Goal: Task Accomplishment & Management: Use online tool/utility

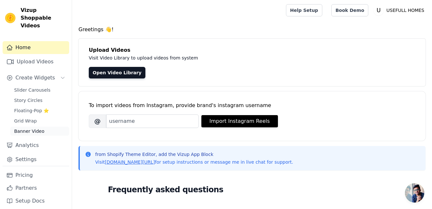
click at [32, 127] on link "Banner Video" at bounding box center [39, 131] width 59 height 9
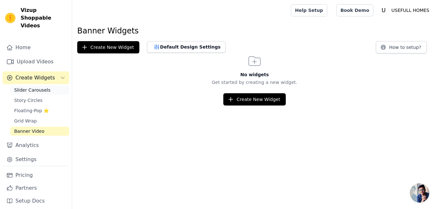
click at [28, 87] on span "Slider Carousels" at bounding box center [32, 90] width 36 height 6
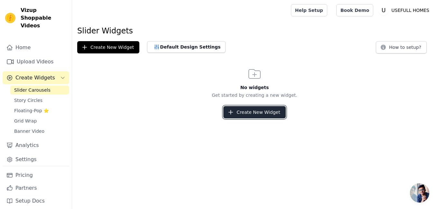
click at [239, 109] on button "Create New Widget" at bounding box center [254, 112] width 62 height 12
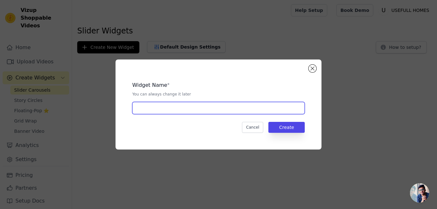
click at [231, 109] on input "text" at bounding box center [218, 108] width 172 height 12
type input "hy"
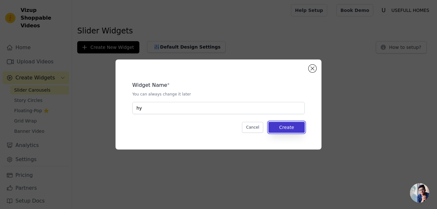
click at [284, 128] on button "Create" at bounding box center [286, 127] width 36 height 11
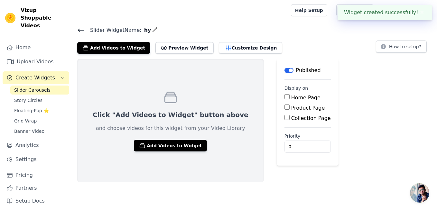
click at [284, 96] on input "Home Page" at bounding box center [286, 96] width 5 height 5
checkbox input "true"
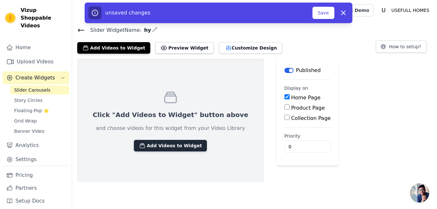
click at [168, 144] on button "Add Videos to Widget" at bounding box center [170, 146] width 73 height 12
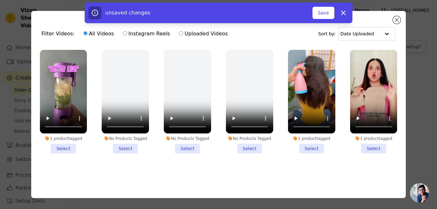
click at [315, 144] on li "1 product tagged Select" at bounding box center [311, 102] width 47 height 104
click at [0, 0] on input "1 product tagged Select" at bounding box center [0, 0] width 0 height 0
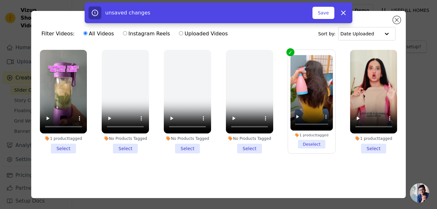
click at [370, 143] on li "1 product tagged Select" at bounding box center [373, 102] width 47 height 104
click at [0, 0] on input "1 product tagged Select" at bounding box center [0, 0] width 0 height 0
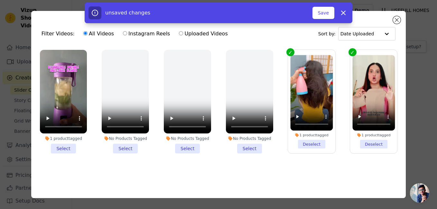
click at [192, 145] on li "No Products Tagged Select" at bounding box center [187, 102] width 47 height 104
click at [0, 0] on input "No Products Tagged Select" at bounding box center [0, 0] width 0 height 0
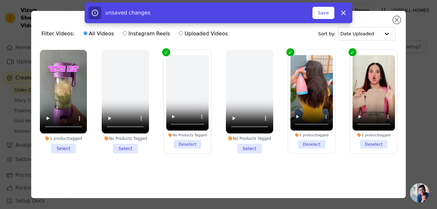
click at [192, 145] on li "No Products Tagged Deselect" at bounding box center [187, 102] width 42 height 94
click at [0, 0] on input "No Products Tagged Deselect" at bounding box center [0, 0] width 0 height 0
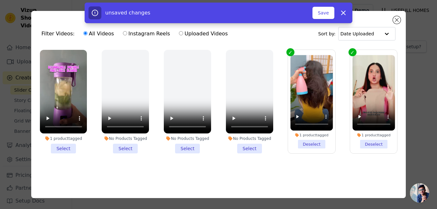
click at [58, 145] on li "1 product tagged Select" at bounding box center [63, 102] width 47 height 104
click at [0, 0] on input "1 product tagged Select" at bounding box center [0, 0] width 0 height 0
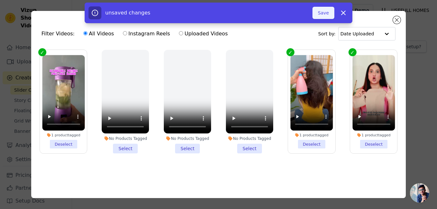
click at [324, 10] on button "Save" at bounding box center [323, 13] width 22 height 12
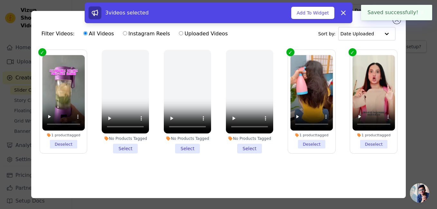
drag, startPoint x: 419, startPoint y: 14, endPoint x: 394, endPoint y: 21, distance: 25.4
click at [394, 21] on body "Saved successfully! ✖ Vizup Shoppable Videos Home Upload Videos Create Widgets …" at bounding box center [218, 91] width 437 height 182
click at [394, 21] on div "3 videos selected Add To Widget Dismiss" at bounding box center [218, 14] width 437 height 23
click at [422, 10] on button "✖" at bounding box center [421, 13] width 7 height 8
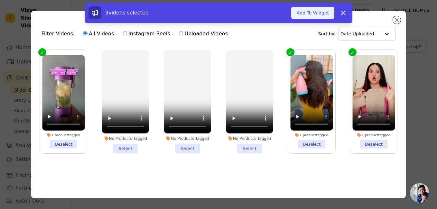
click at [327, 8] on button "Add To Widget" at bounding box center [312, 13] width 43 height 12
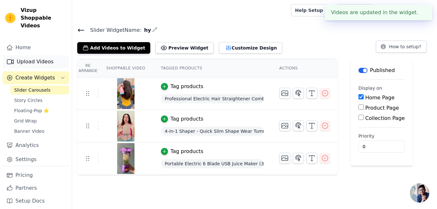
click at [43, 57] on link "Upload Videos" at bounding box center [36, 61] width 67 height 13
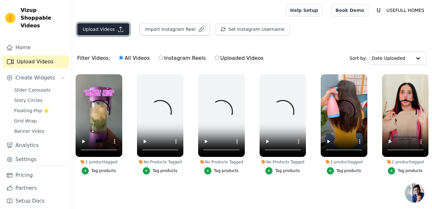
click at [107, 33] on button "Upload Videos" at bounding box center [103, 29] width 52 height 12
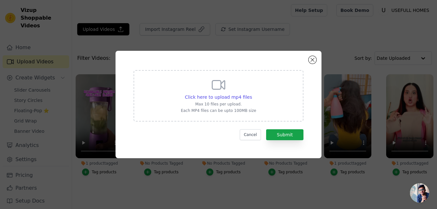
click at [188, 109] on p "Each MP4 files can be upto 100MB size" at bounding box center [218, 110] width 75 height 5
click at [251, 94] on input "Click here to upload mp4 files Max 10 files per upload. Each MP4 files can be u…" at bounding box center [251, 94] width 0 height 0
type input "C:\fakepath\WhatsApp Video 2025-08-31 at 9.15.51 AM.mp4"
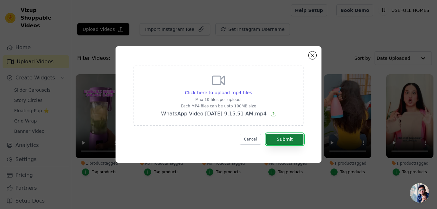
click at [285, 141] on button "Submit" at bounding box center [284, 139] width 37 height 11
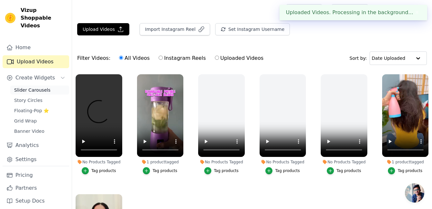
click at [38, 87] on span "Slider Carousels" at bounding box center [32, 90] width 36 height 6
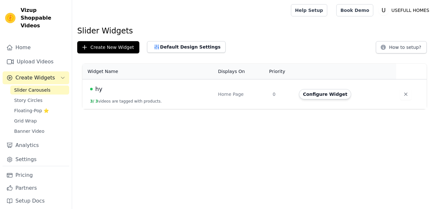
click at [308, 92] on button "Configure Widget" at bounding box center [325, 94] width 52 height 10
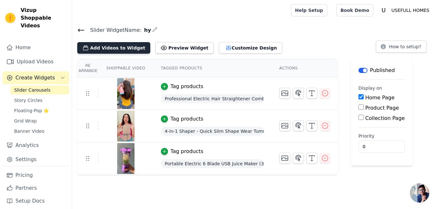
click at [119, 45] on button "Add Videos to Widget" at bounding box center [113, 48] width 73 height 12
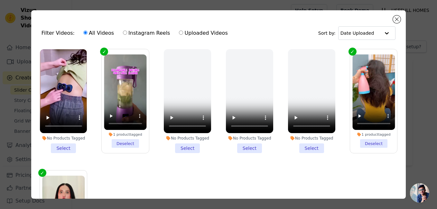
click at [67, 140] on li "No Products Tagged Select" at bounding box center [63, 101] width 47 height 104
click at [0, 0] on input "No Products Tagged Select" at bounding box center [0, 0] width 0 height 0
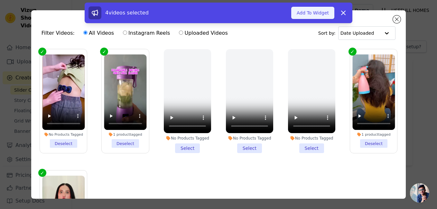
click at [315, 9] on button "Add To Widget" at bounding box center [312, 13] width 43 height 12
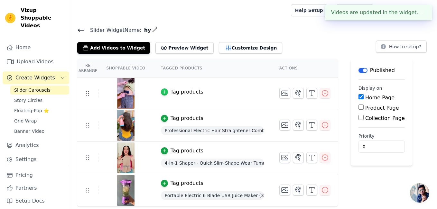
click at [163, 92] on icon "button" at bounding box center [164, 92] width 3 height 3
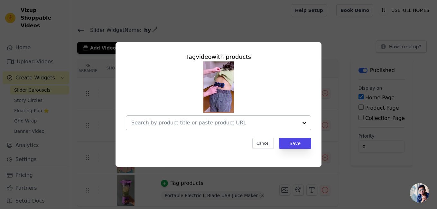
click at [233, 118] on div at bounding box center [214, 123] width 167 height 14
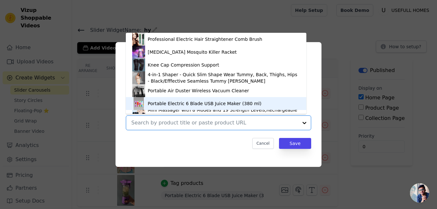
scroll to position [9, 0]
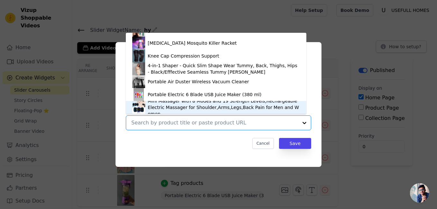
click at [188, 110] on div "Mini Massager with 8 Modes and 19 Strength Levels,Rechargeable Electric Massage…" at bounding box center [224, 107] width 152 height 19
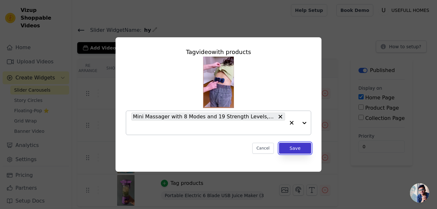
click at [294, 146] on button "Save" at bounding box center [295, 148] width 32 height 11
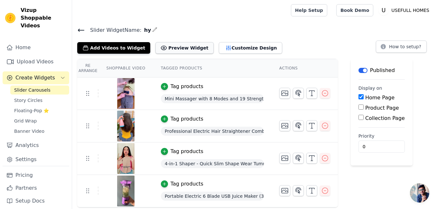
click at [168, 50] on button "Preview Widget" at bounding box center [184, 48] width 58 height 12
click at [436, 138] on html "Vizup Shoppable Videos Home Upload Videos Create Widgets Slider Carousels Story…" at bounding box center [218, 103] width 437 height 207
click at [35, 97] on span "Story Circles" at bounding box center [28, 100] width 28 height 6
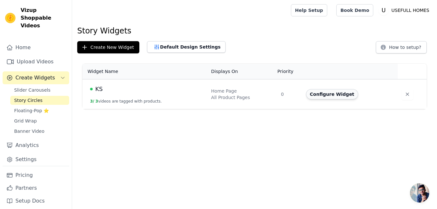
click at [327, 95] on button "Configure Widget" at bounding box center [332, 94] width 52 height 10
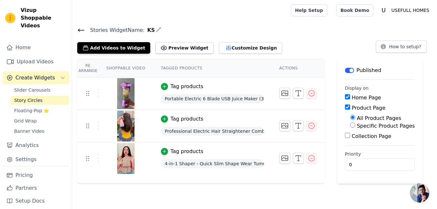
click at [351, 96] on label "Home Page" at bounding box center [365, 98] width 29 height 6
click at [347, 96] on input "Home Page" at bounding box center [347, 96] width 5 height 5
checkbox input "false"
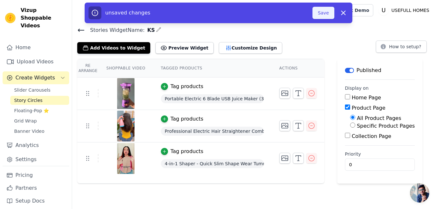
click at [324, 12] on button "Save" at bounding box center [323, 13] width 22 height 12
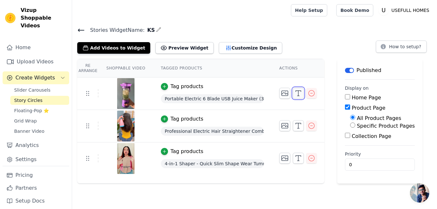
click at [294, 89] on icon "button" at bounding box center [298, 93] width 8 height 8
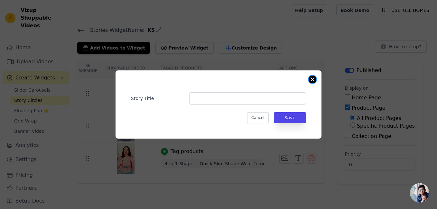
click at [311, 78] on button "Close modal" at bounding box center [312, 80] width 8 height 8
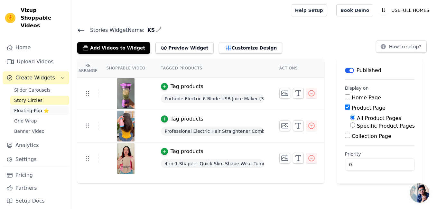
click at [32, 106] on link "Floating-Pop ⭐" at bounding box center [39, 110] width 59 height 9
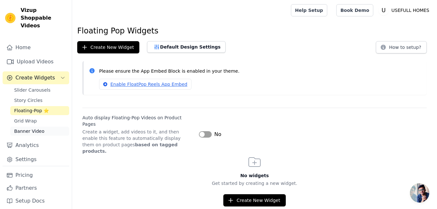
click at [24, 128] on span "Banner Video" at bounding box center [29, 131] width 30 height 6
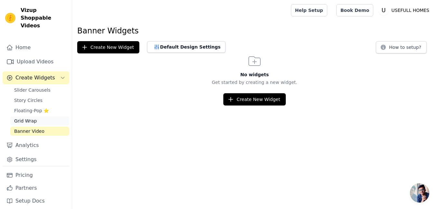
click at [34, 118] on span "Grid Wrap" at bounding box center [25, 121] width 23 height 6
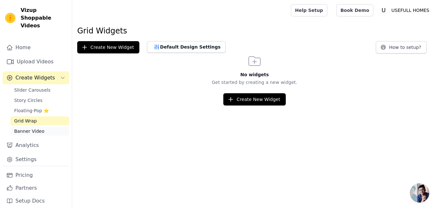
click at [39, 127] on link "Banner Video" at bounding box center [39, 131] width 59 height 9
